Goal: Transaction & Acquisition: Purchase product/service

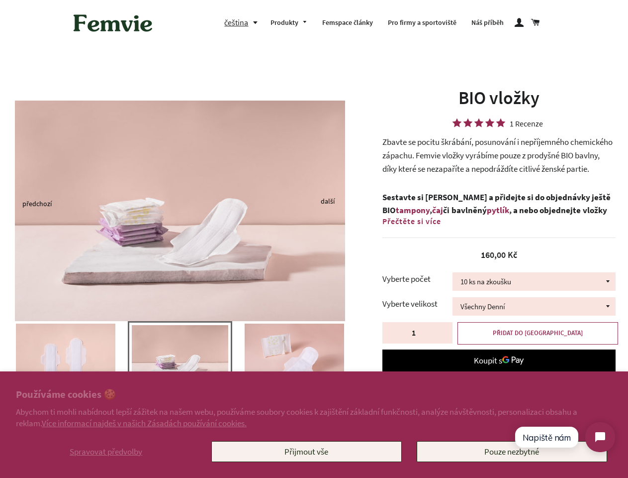
click at [314, 239] on img at bounding box center [180, 211] width 330 height 220
click at [106, 451] on span "Spravovat předvolby" at bounding box center [106, 451] width 73 height 11
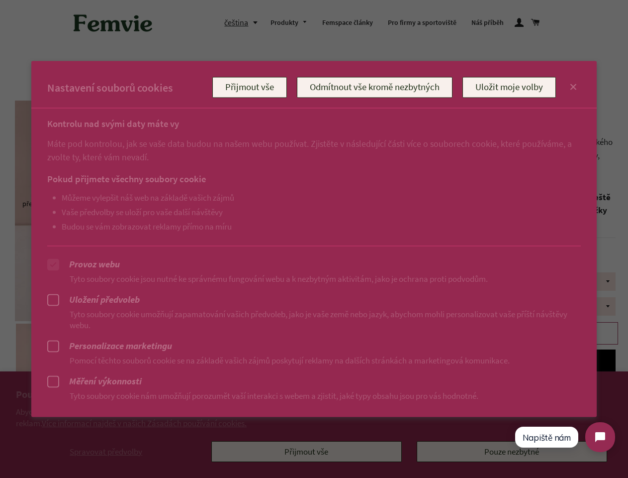
click at [306, 451] on div at bounding box center [314, 239] width 628 height 478
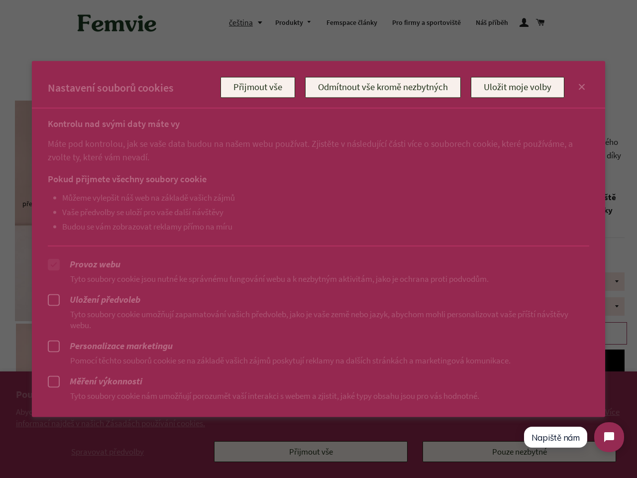
click at [243, 22] on div at bounding box center [318, 239] width 637 height 478
click at [180, 203] on ul "Můžeme vylepšit náš web na základě vašich zájmů Vaše předvolby se uloží pro vaš…" at bounding box center [308, 211] width 521 height 39
click at [180, 363] on p "Pomocí těchto souborů cookie se na základě vašich zájmů poskytují reklamy na da…" at bounding box center [318, 359] width 541 height 11
click at [0, 358] on div at bounding box center [318, 239] width 637 height 478
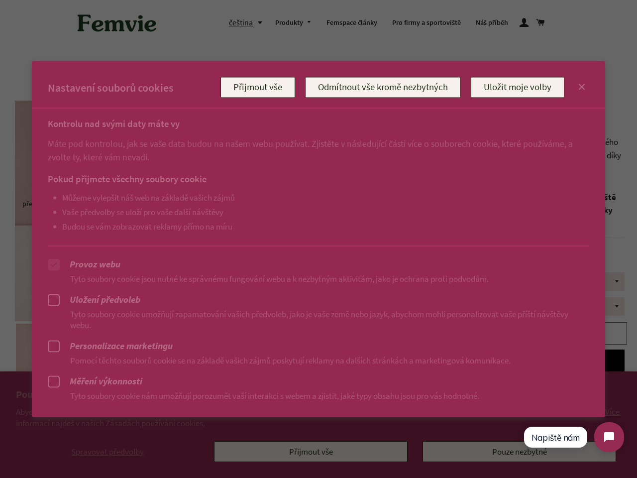
click at [1, 358] on div at bounding box center [318, 239] width 637 height 478
click at [66, 358] on p "Pomocí těchto souborů cookie se na základě vašich zájmů poskytují reklamy na da…" at bounding box center [318, 359] width 541 height 11
